Goal: Check status: Check status

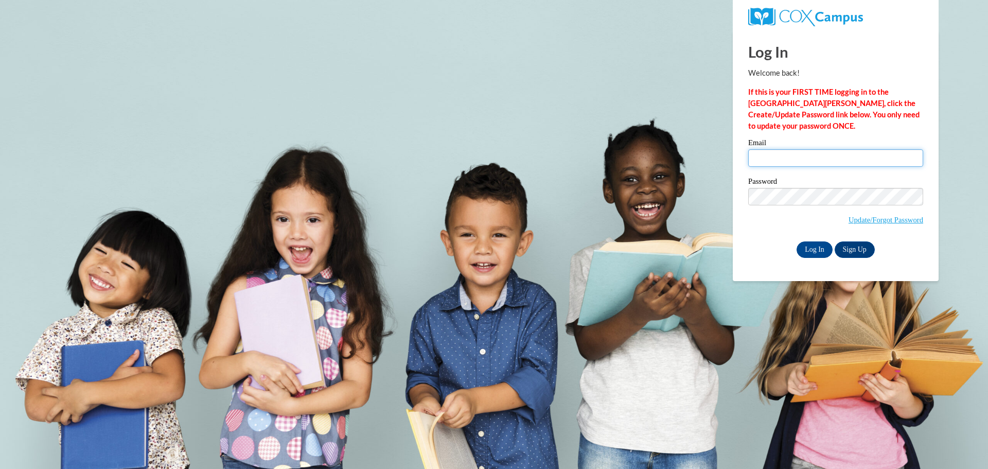
click at [799, 160] on input "Email" at bounding box center [835, 157] width 175 height 17
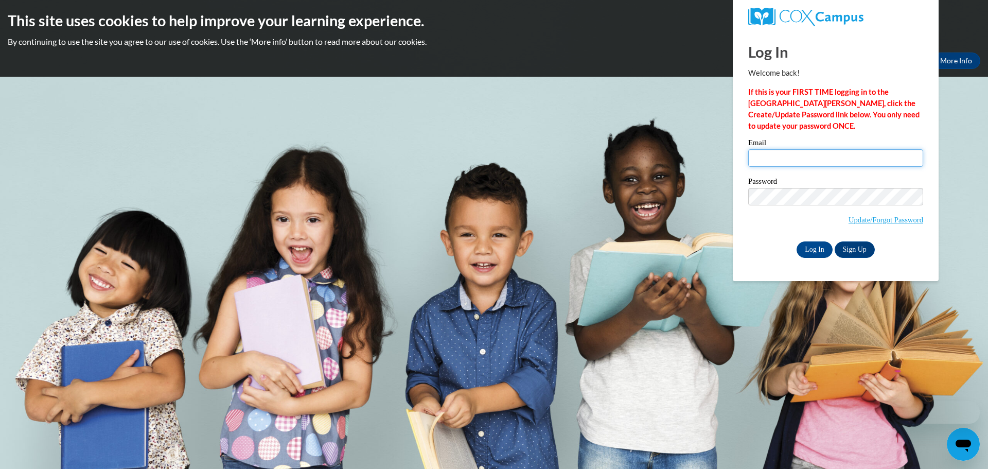
type input "Peckatl@chipfalls.org"
click at [813, 244] on input "Log In" at bounding box center [815, 249] width 36 height 16
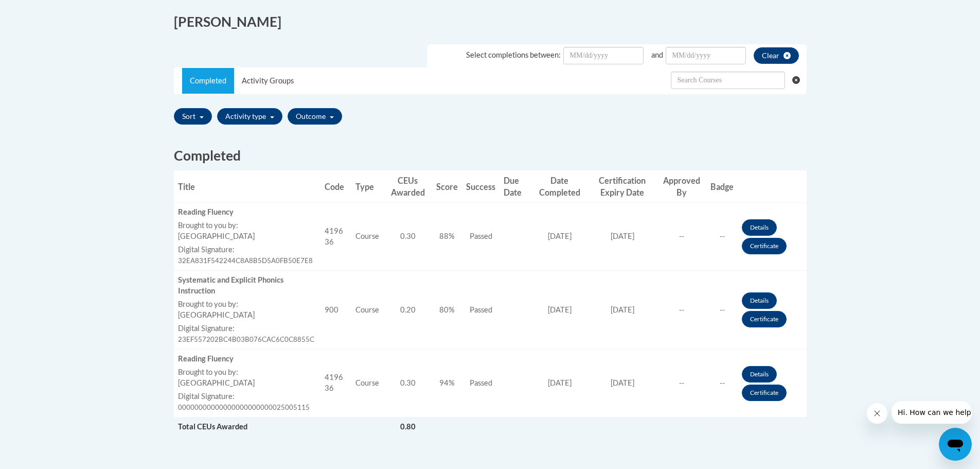
scroll to position [103, 0]
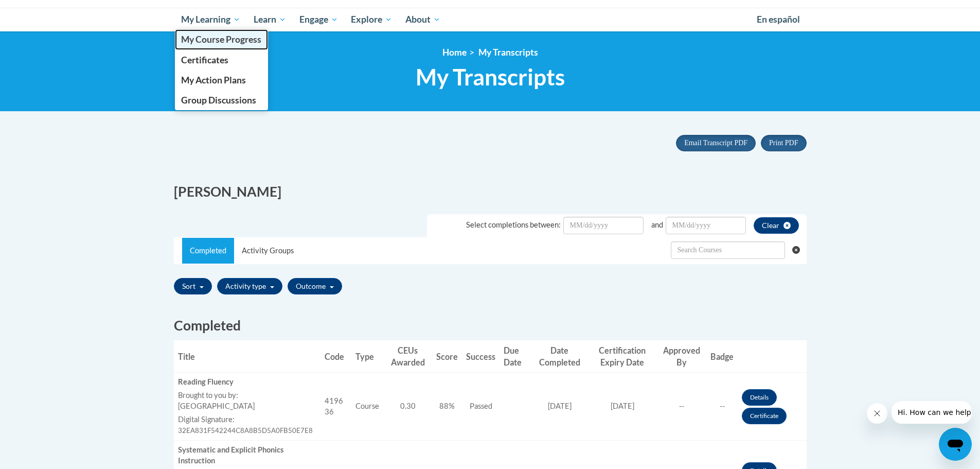
click at [202, 43] on span "My Course Progress" at bounding box center [221, 39] width 80 height 11
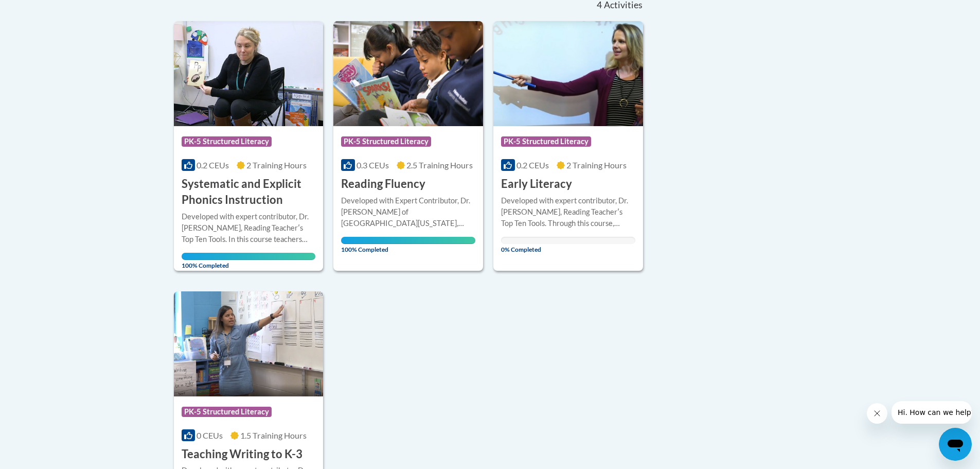
scroll to position [257, 0]
